Goal: Find specific page/section: Find specific page/section

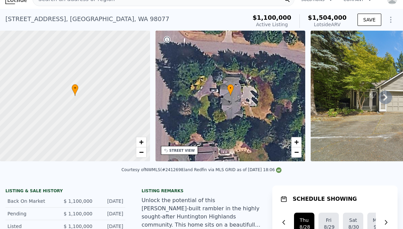
scroll to position [12, 0]
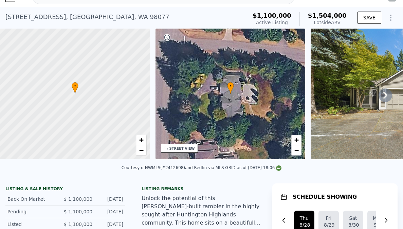
click at [188, 149] on div "STREET VIEW" at bounding box center [181, 148] width 25 height 5
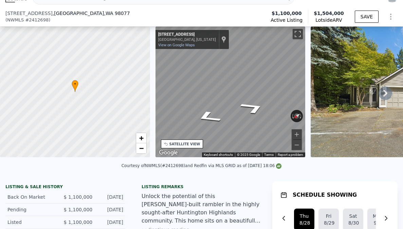
scroll to position [84, 0]
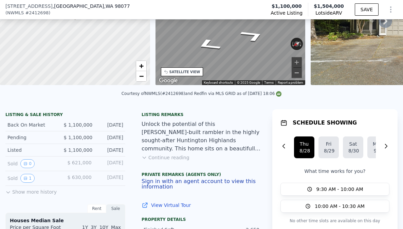
click at [299, 72] on button "Zoom out" at bounding box center [297, 73] width 10 height 10
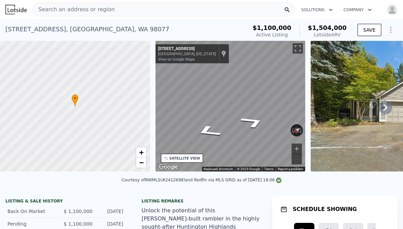
scroll to position [0, 0]
click at [386, 108] on icon at bounding box center [385, 107] width 4 height 7
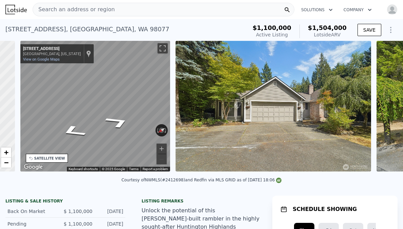
scroll to position [0, 158]
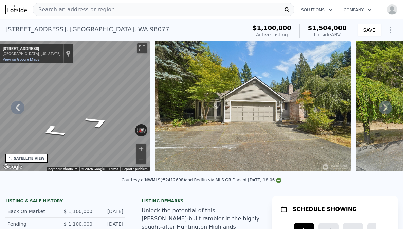
click at [390, 105] on icon at bounding box center [386, 108] width 14 height 14
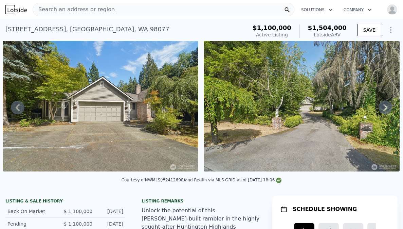
click at [390, 105] on icon at bounding box center [386, 108] width 14 height 14
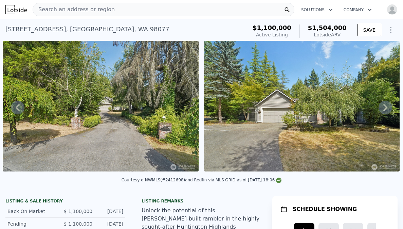
click at [390, 105] on icon at bounding box center [386, 108] width 14 height 14
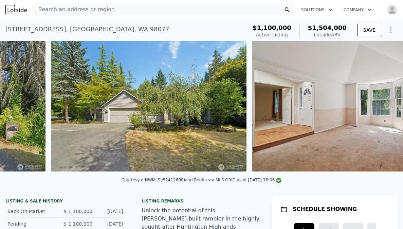
scroll to position [0, 713]
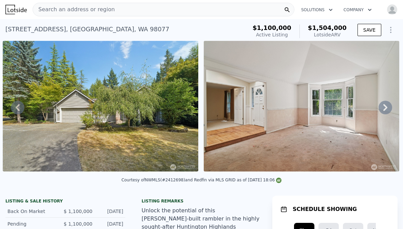
click at [390, 105] on icon at bounding box center [386, 108] width 14 height 14
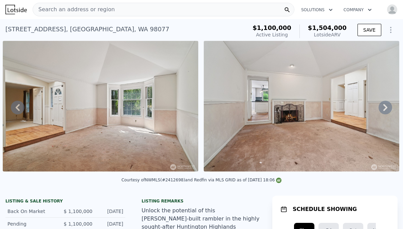
click at [390, 105] on icon at bounding box center [386, 108] width 14 height 14
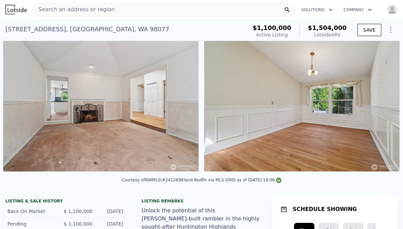
scroll to position [0, 1115]
click at [390, 105] on div "• + − • + − STREET VIEW ← Move left → Move right ↑ Move up ↓ Move down + Zoom i…" at bounding box center [201, 107] width 403 height 133
click at [390, 105] on icon at bounding box center [386, 108] width 14 height 14
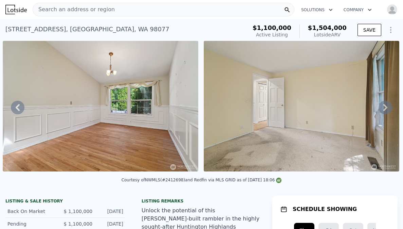
click at [388, 107] on icon at bounding box center [386, 108] width 14 height 14
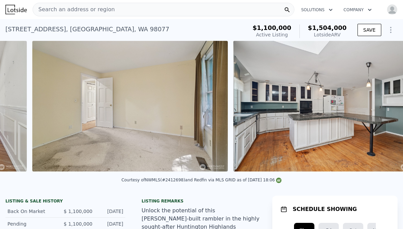
scroll to position [0, 1517]
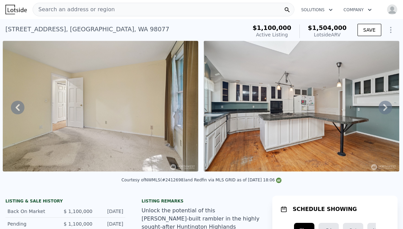
click at [388, 107] on div "• + − • + − STREET VIEW ← Move left → Move right ↑ Move up ↓ Move down + Zoom i…" at bounding box center [201, 107] width 403 height 133
click at [383, 106] on icon at bounding box center [386, 108] width 14 height 14
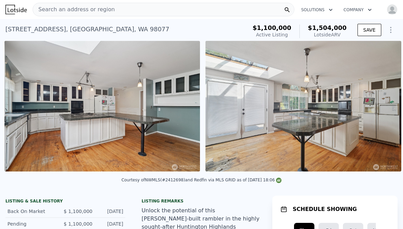
scroll to position [0, 1718]
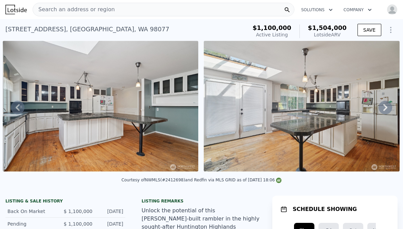
click at [383, 106] on icon at bounding box center [386, 108] width 14 height 14
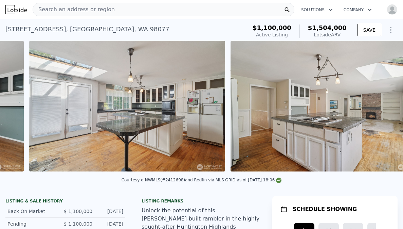
scroll to position [0, 1919]
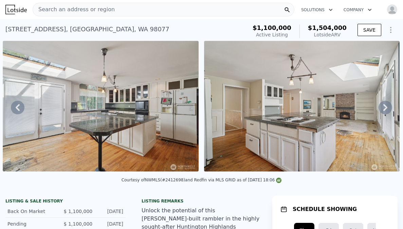
click at [383, 106] on icon at bounding box center [386, 108] width 14 height 14
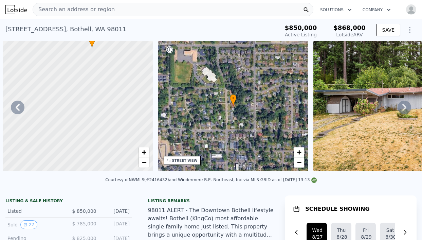
scroll to position [0, 1316]
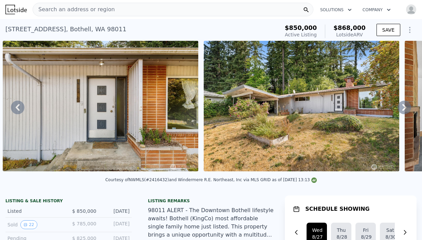
click at [110, 11] on div "Search an address or region" at bounding box center [173, 10] width 281 height 14
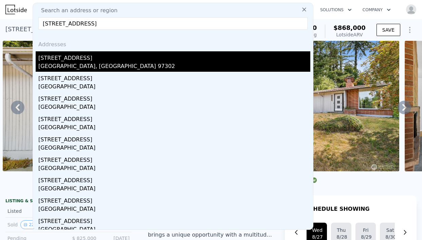
type input "[STREET_ADDRESS]"
click at [86, 59] on div "[STREET_ADDRESS]" at bounding box center [174, 56] width 272 height 11
